Goal: Task Accomplishment & Management: Manage account settings

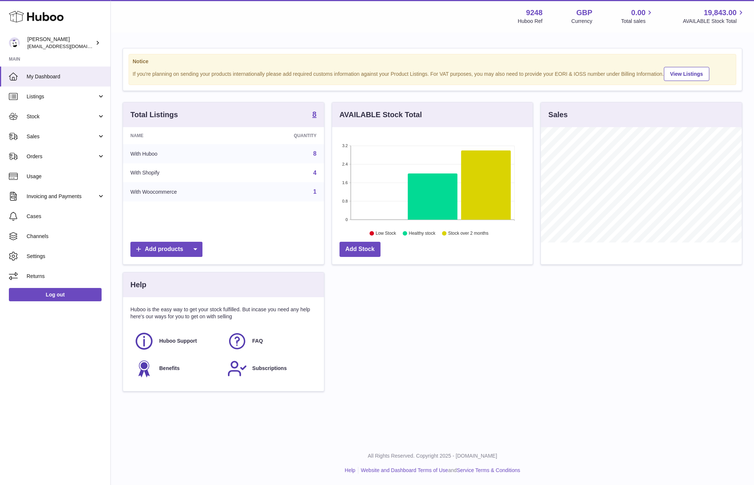
scroll to position [115, 201]
click at [61, 140] on link "Sales" at bounding box center [55, 136] width 110 height 20
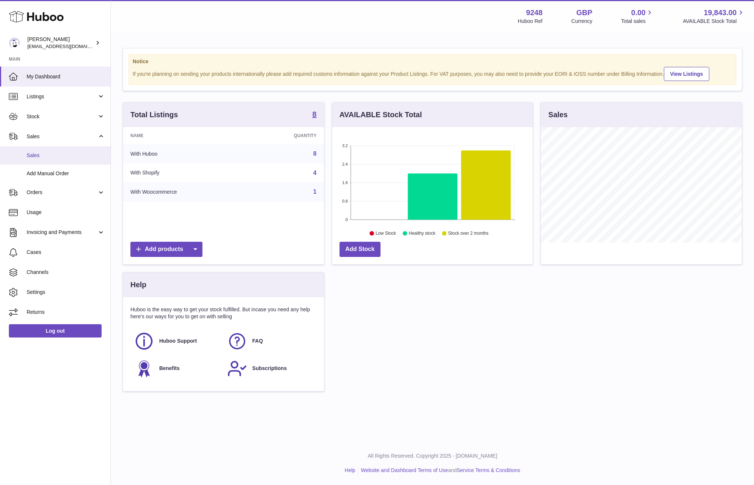
click at [62, 159] on link "Sales" at bounding box center [55, 155] width 110 height 18
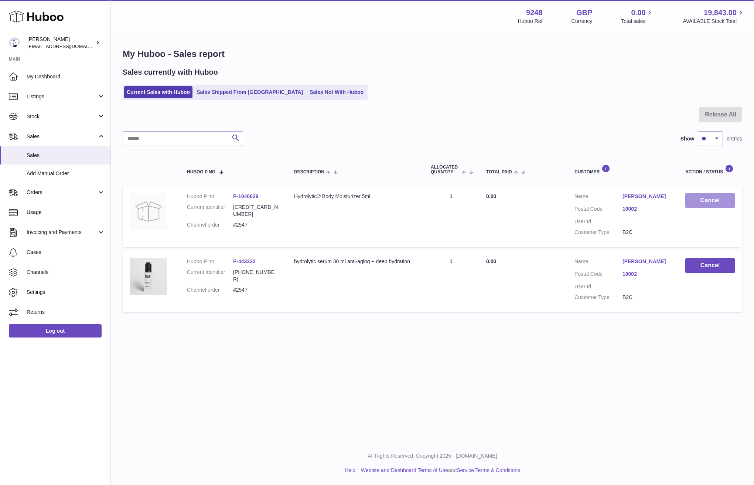
click at [708, 201] on button "Cancel" at bounding box center [711, 200] width 50 height 15
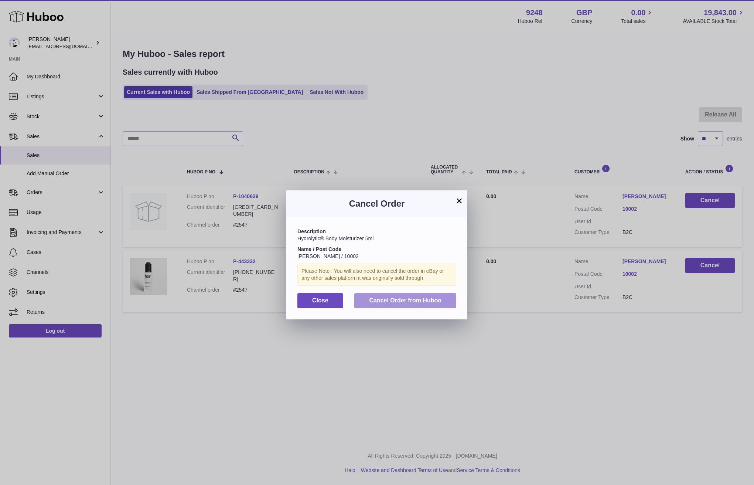
click at [431, 297] on span "Cancel Order from Huboo" at bounding box center [405, 300] width 72 height 6
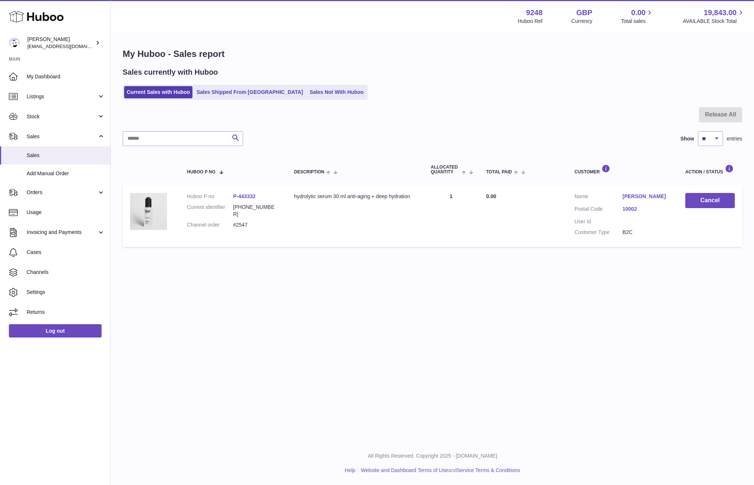
click at [701, 207] on td "Cancel" at bounding box center [710, 216] width 64 height 61
click at [701, 205] on button "Cancel" at bounding box center [711, 200] width 50 height 15
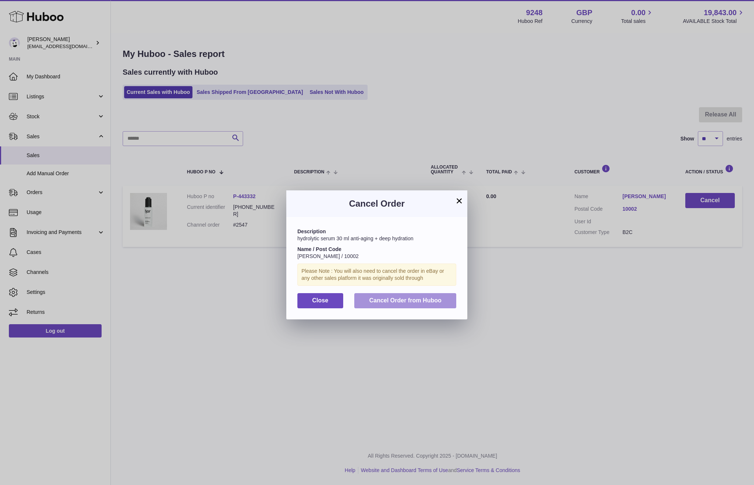
click at [423, 299] on span "Cancel Order from Huboo" at bounding box center [405, 300] width 72 height 6
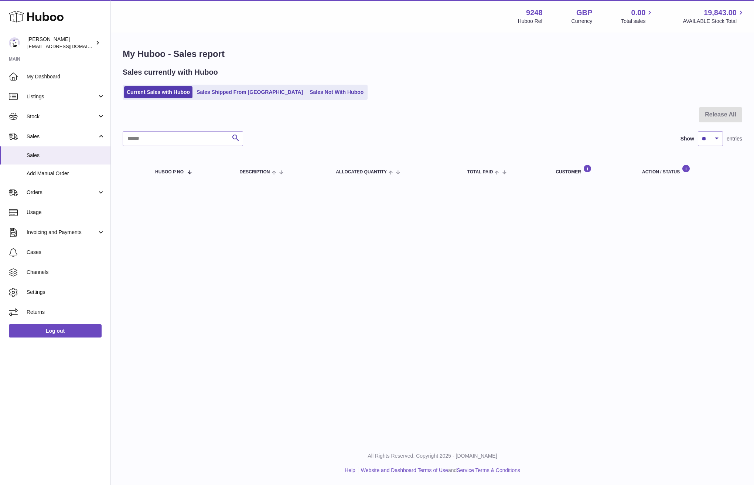
click at [196, 284] on div "Menu Huboo 9248 Huboo Ref GBP Currency 0.00 Total sales 19,843.00 AVAILABLE Sto…" at bounding box center [432, 220] width 643 height 441
click at [232, 98] on ul "Current Sales with Huboo Sales Shipped From Huboo Sales Not With Huboo" at bounding box center [245, 92] width 245 height 15
click at [232, 93] on link "Sales Shipped From Huboo" at bounding box center [250, 92] width 112 height 12
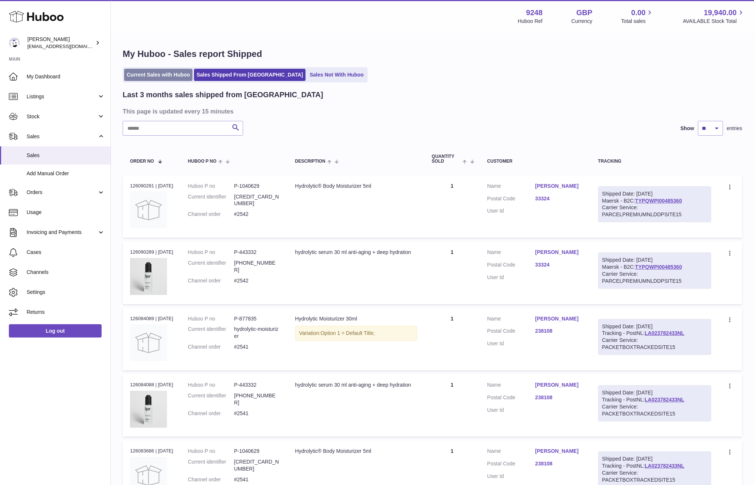
click at [170, 73] on link "Current Sales with Huboo" at bounding box center [158, 75] width 68 height 12
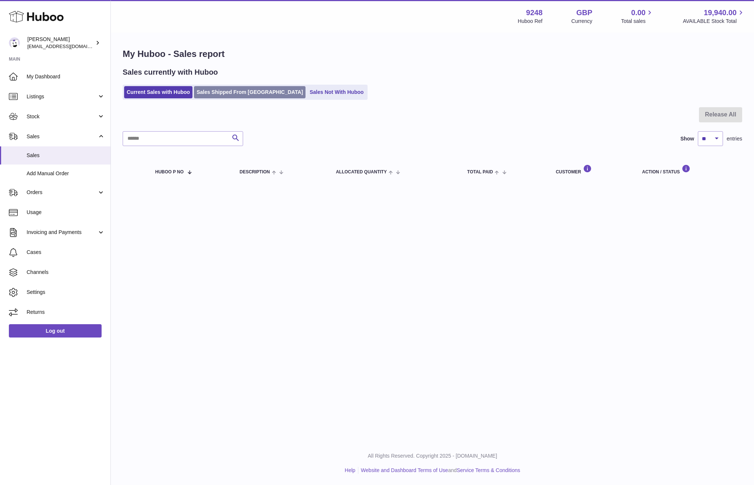
click at [221, 93] on link "Sales Shipped From [GEOGRAPHIC_DATA]" at bounding box center [250, 92] width 112 height 12
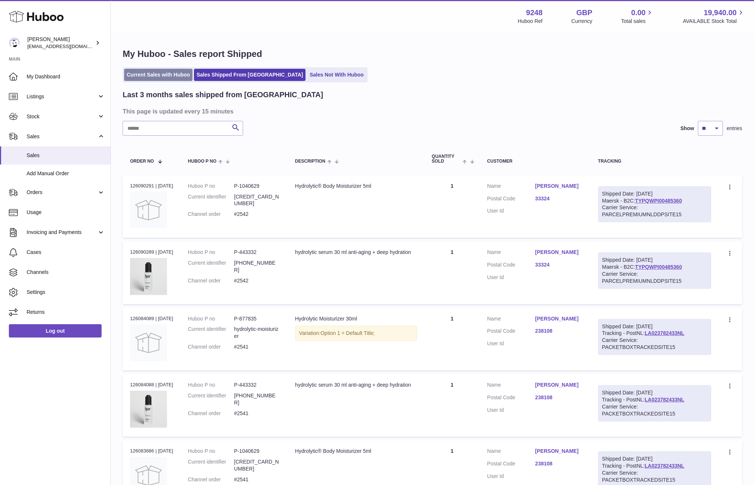
click at [164, 74] on link "Current Sales with Huboo" at bounding box center [158, 75] width 68 height 12
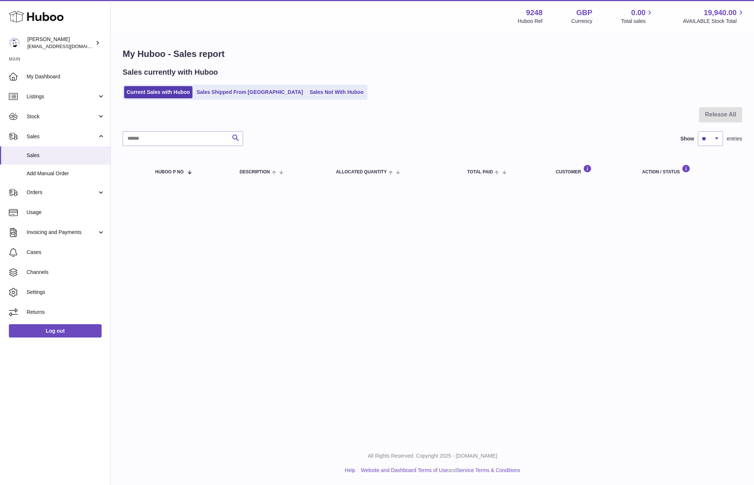
click at [495, 138] on div "Search Show ** ** ** *** entries" at bounding box center [433, 138] width 620 height 15
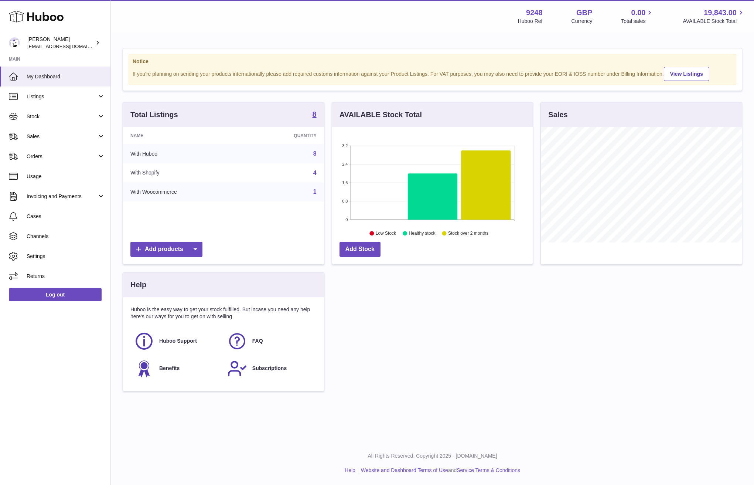
scroll to position [115, 201]
click at [50, 138] on span "Sales" at bounding box center [62, 136] width 71 height 7
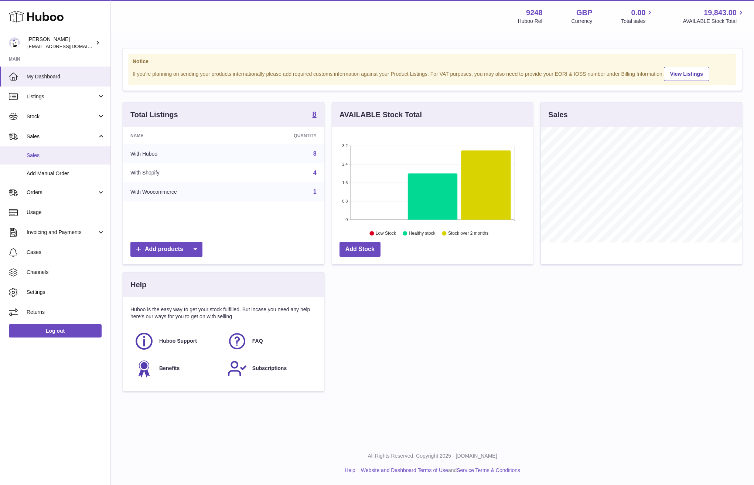
click at [50, 154] on span "Sales" at bounding box center [66, 155] width 78 height 7
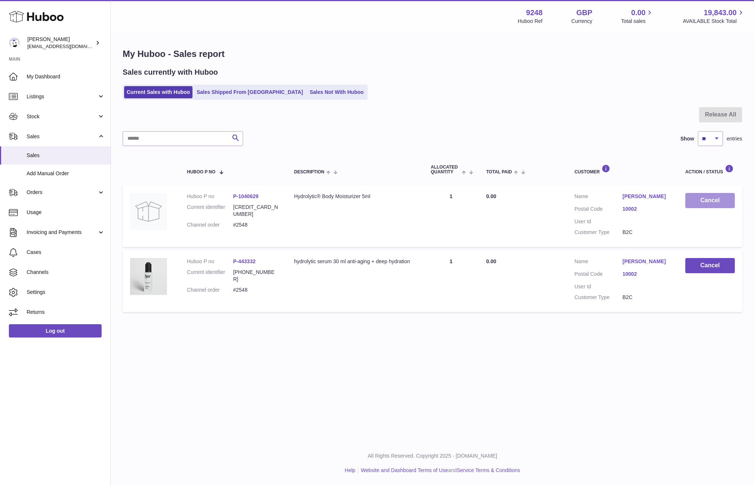
click at [700, 202] on button "Cancel" at bounding box center [711, 200] width 50 height 15
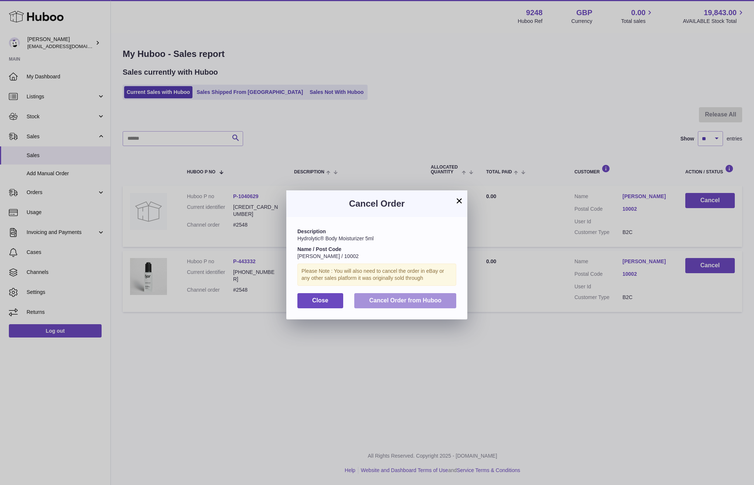
click at [431, 302] on button "Cancel Order from Huboo" at bounding box center [405, 300] width 102 height 15
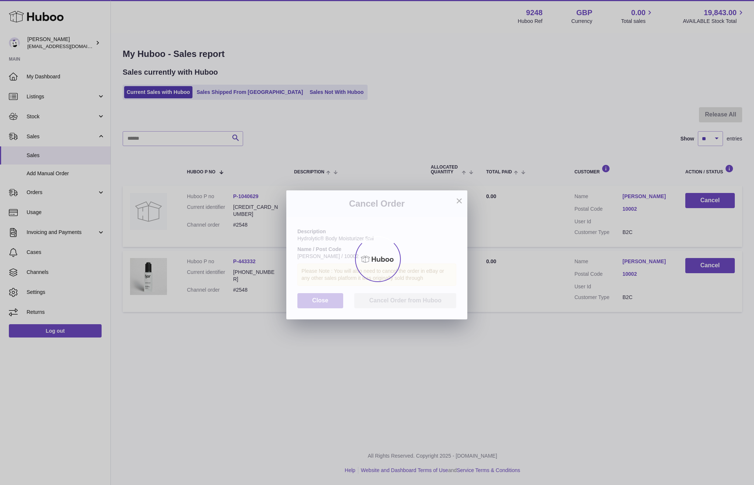
click at [705, 262] on div at bounding box center [377, 259] width 754 height 452
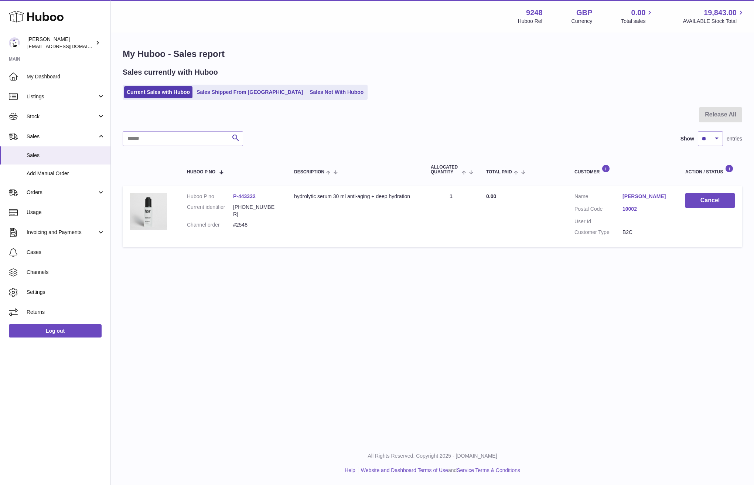
click at [706, 262] on div "My Huboo - Sales report Sales currently with Huboo Current Sales with Huboo Sal…" at bounding box center [432, 149] width 643 height 232
click at [701, 200] on button "Cancel" at bounding box center [711, 200] width 50 height 15
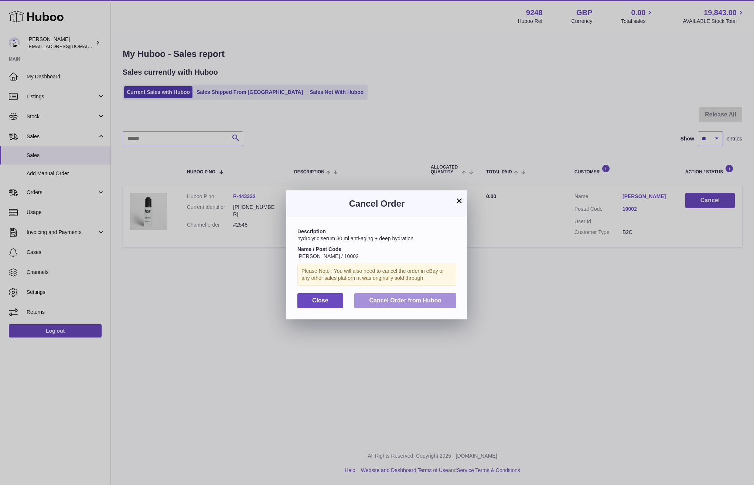
click at [419, 300] on span "Cancel Order from Huboo" at bounding box center [405, 300] width 72 height 6
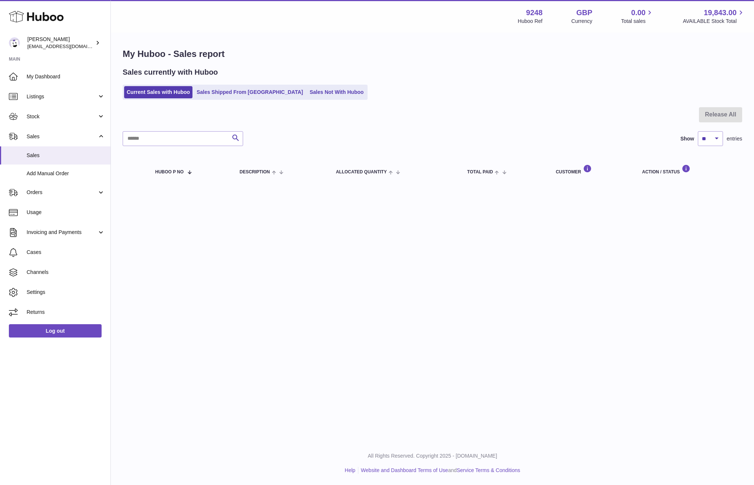
click at [485, 135] on div "Search Show ** ** ** *** entries" at bounding box center [433, 138] width 620 height 15
click at [413, 287] on div "Menu Huboo 9248 Huboo Ref GBP Currency 0.00 Total sales 19,843.00 AVAILABLE Sto…" at bounding box center [432, 220] width 643 height 441
